Goal: Task Accomplishment & Management: Use online tool/utility

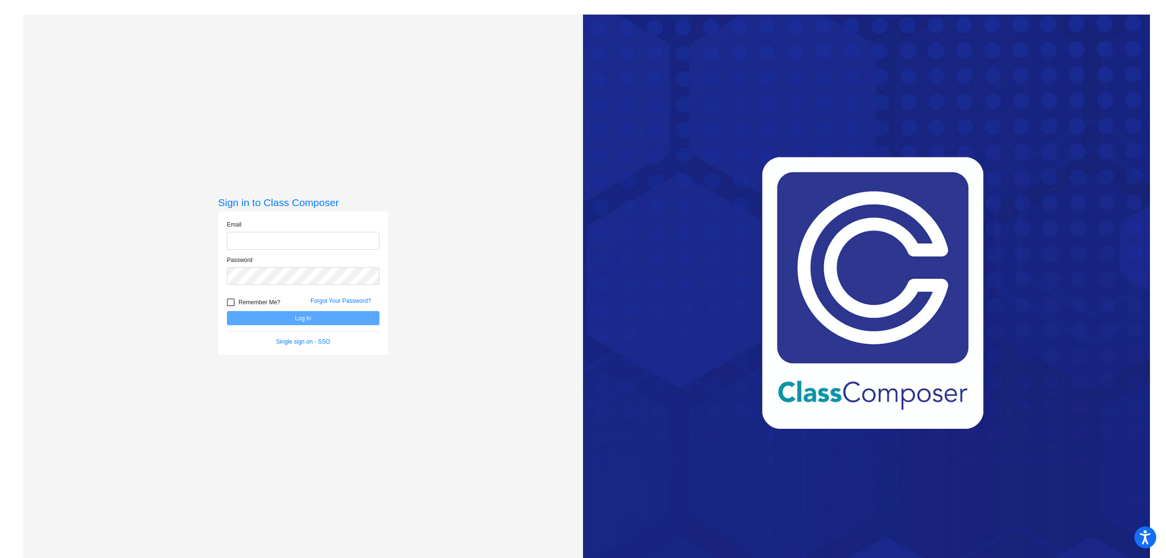
type input "[EMAIL_ADDRESS][DOMAIN_NAME]"
click at [273, 316] on button "Log In" at bounding box center [303, 318] width 153 height 14
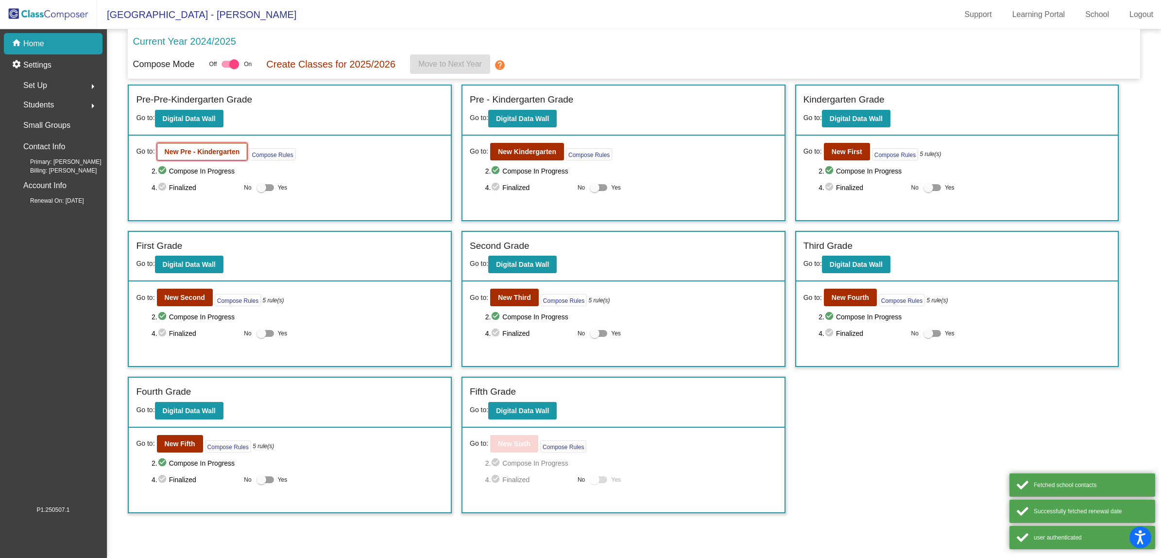
click at [201, 152] on b "New Pre - Kindergarten" at bounding box center [202, 152] width 75 height 8
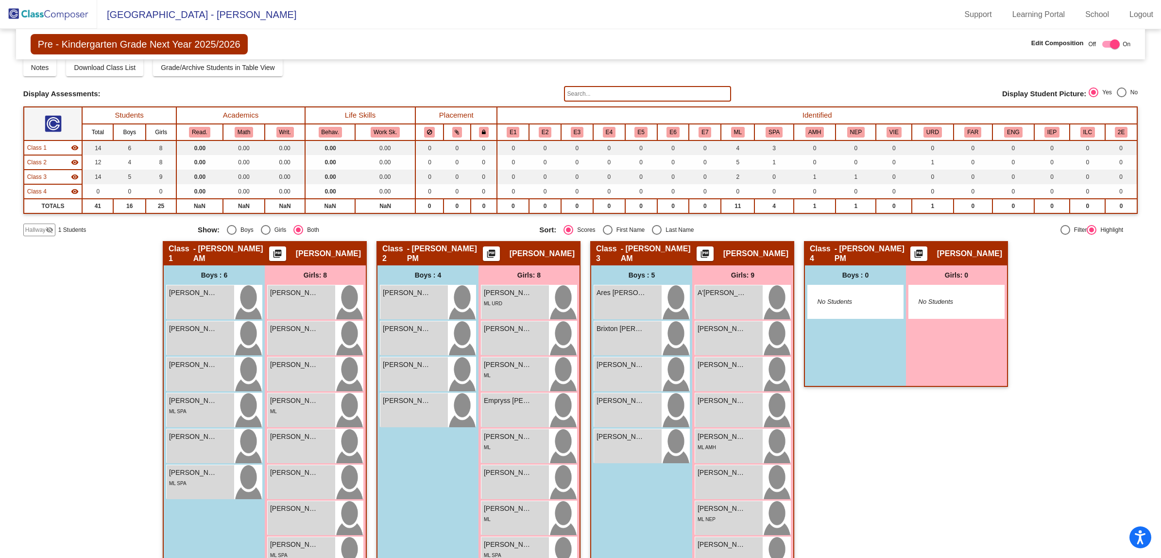
scroll to position [61, 0]
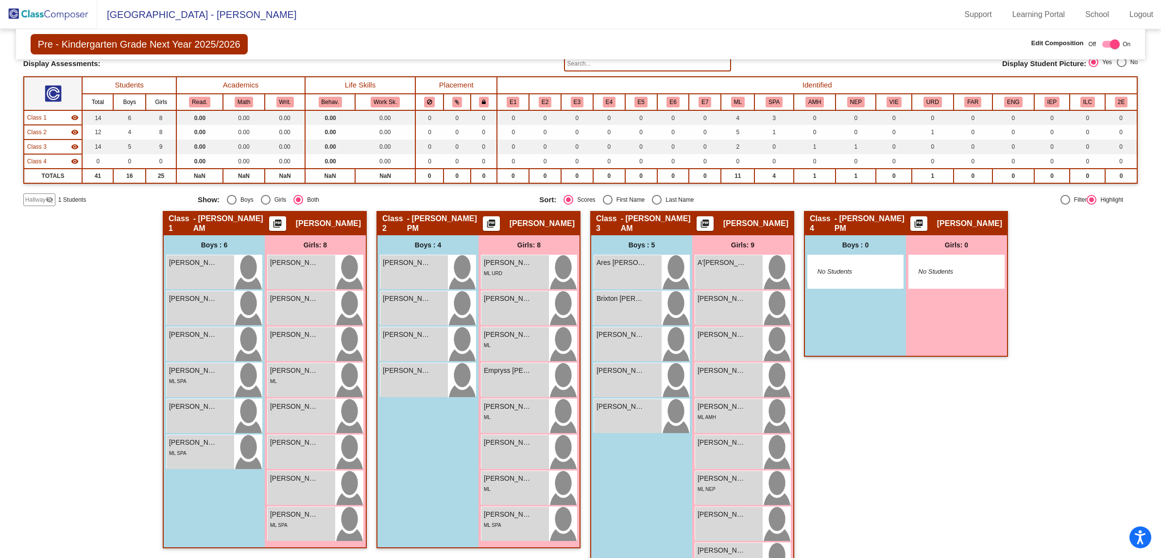
click at [0, 0] on div "Boys : 6 [PERSON_NAME] lock do_not_disturb_alt [PERSON_NAME] lock do_not_distur…" at bounding box center [0, 0] width 0 height 0
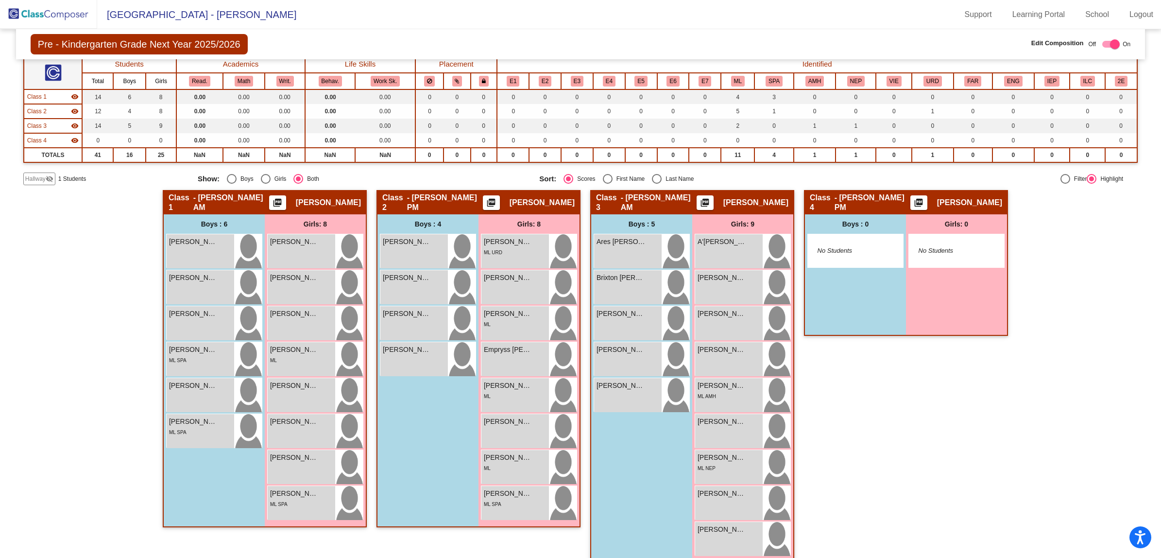
scroll to position [93, 0]
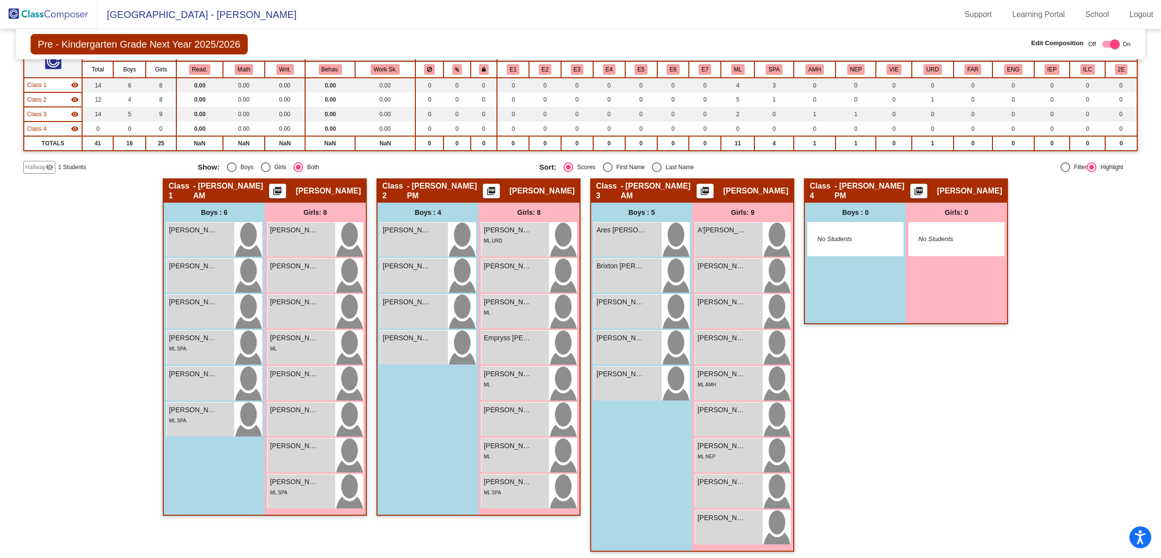
click at [0, 0] on div "Boys : 5 Ares [PERSON_NAME] lock do_not_disturb_alt Brixton [PERSON_NAME] lock …" at bounding box center [0, 0] width 0 height 0
click at [896, 376] on div "Class 4 - [PERSON_NAME] PM picture_as_pdf [PERSON_NAME] Add Student First Name …" at bounding box center [906, 369] width 204 height 383
click at [0, 0] on div "Boys : 5 Ares [PERSON_NAME] lock do_not_disturb_alt Brixton [PERSON_NAME] lock …" at bounding box center [0, 0] width 0 height 0
